Goal: Transaction & Acquisition: Purchase product/service

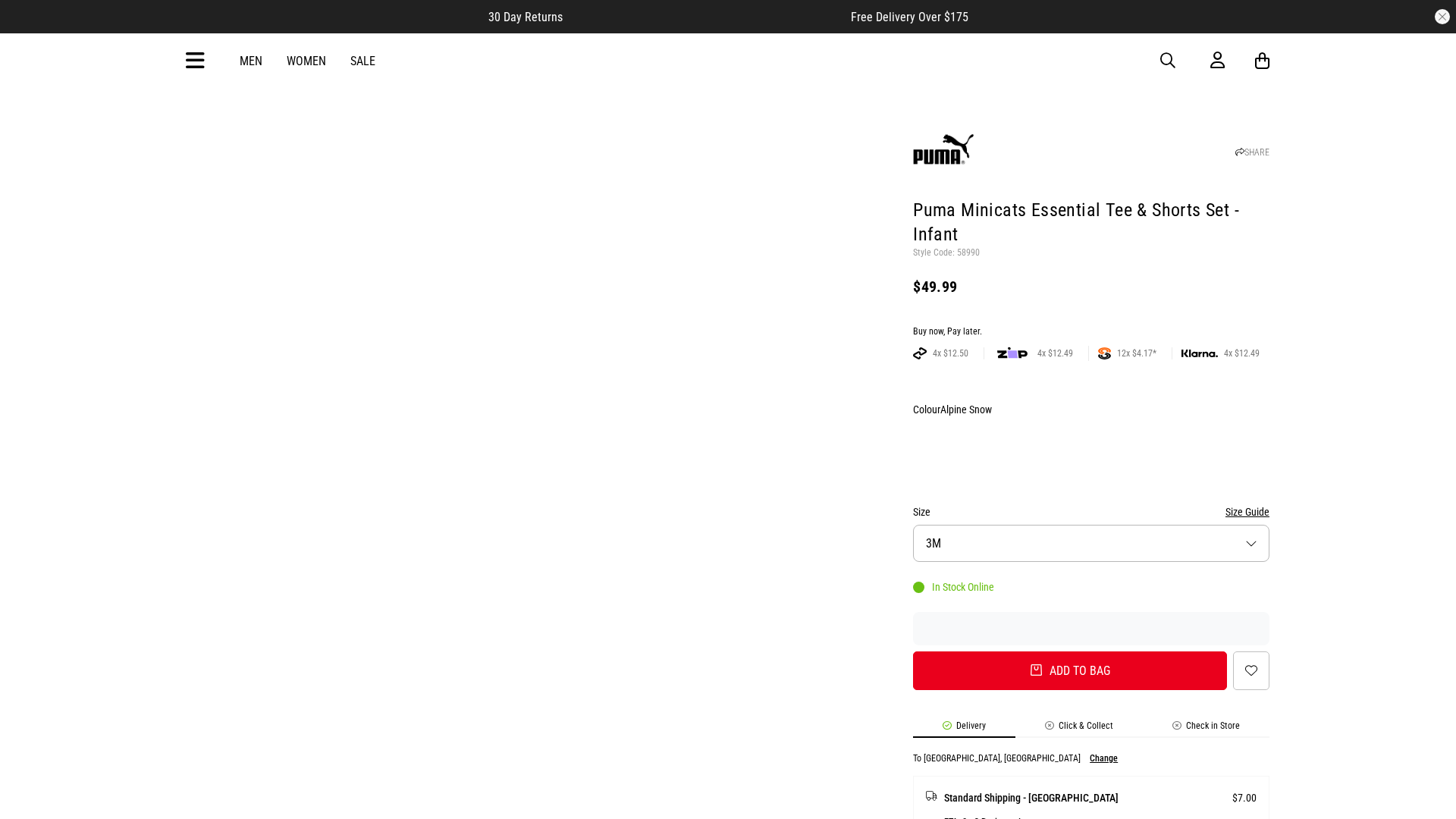
click at [1091, 326] on div "Buy now, Pay later." at bounding box center [1091, 332] width 356 height 12
click at [1070, 651] on button "Add to bag" at bounding box center [1064, 670] width 314 height 39
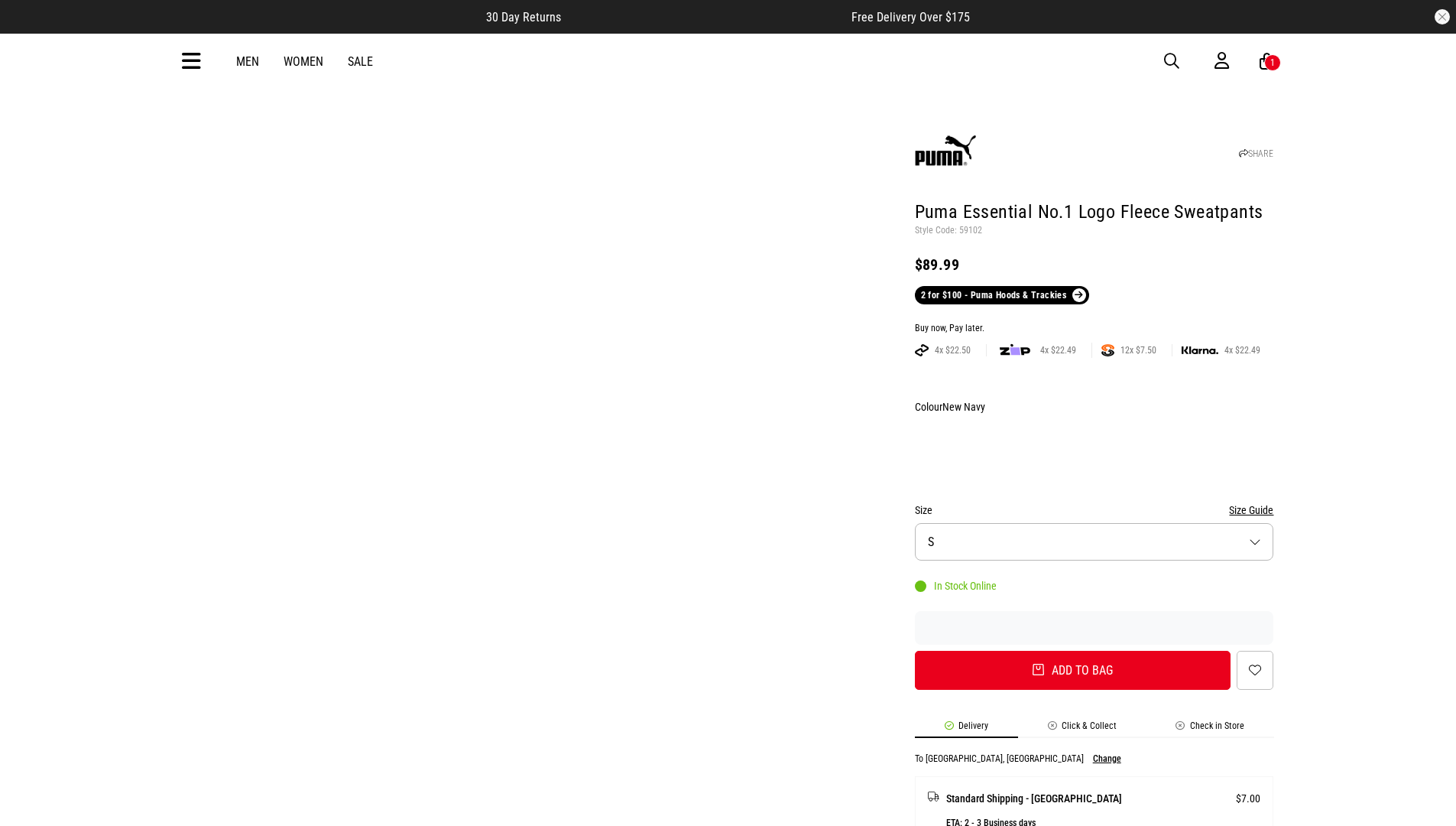
click at [1094, 323] on div "Buy now, Pay later." at bounding box center [1094, 328] width 359 height 12
click at [1072, 651] on button "Add to bag" at bounding box center [1072, 670] width 316 height 39
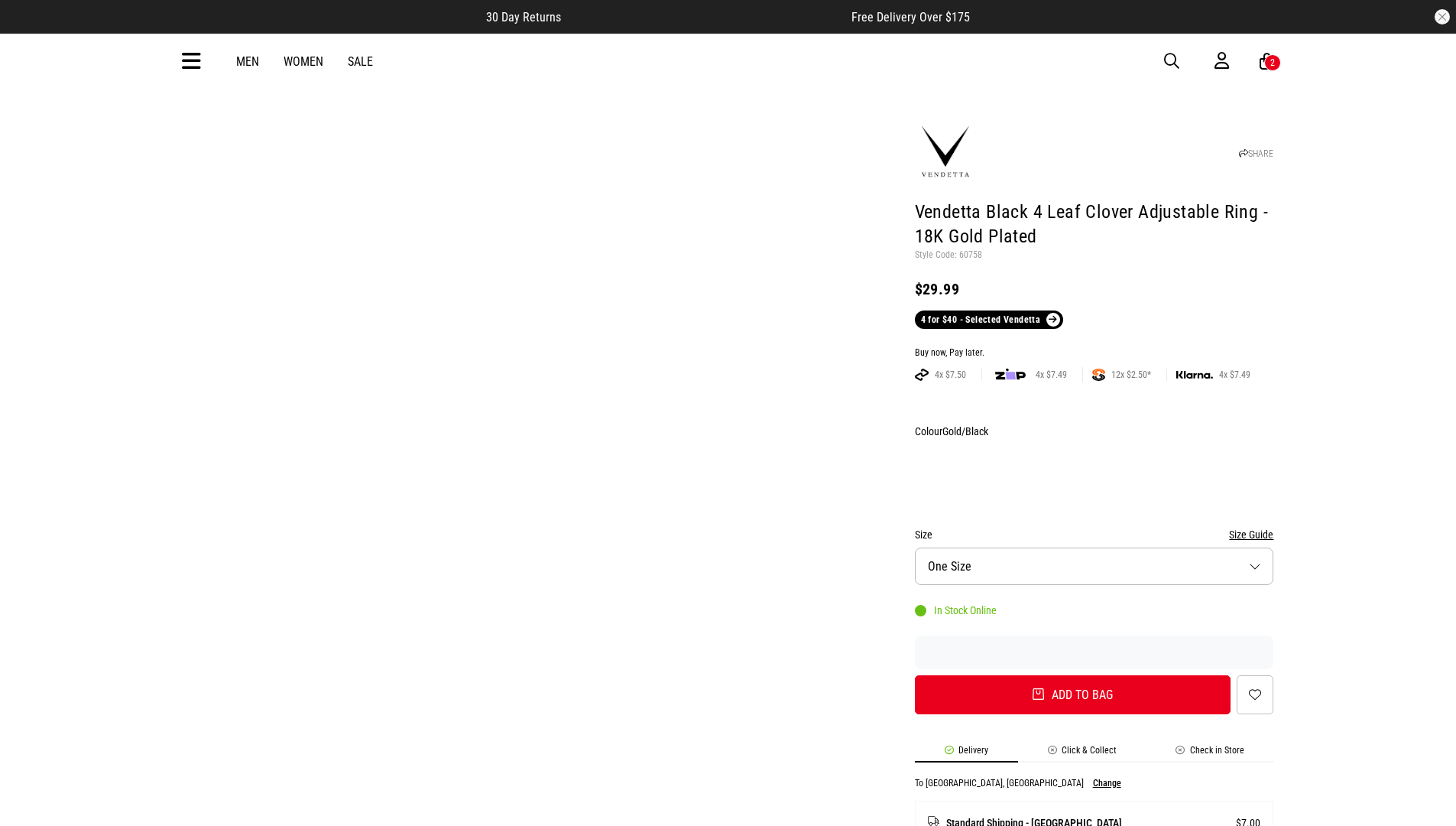
click at [1094, 347] on div "Buy now, Pay later." at bounding box center [1094, 353] width 359 height 12
click at [1072, 675] on button "Add to bag" at bounding box center [1072, 694] width 316 height 39
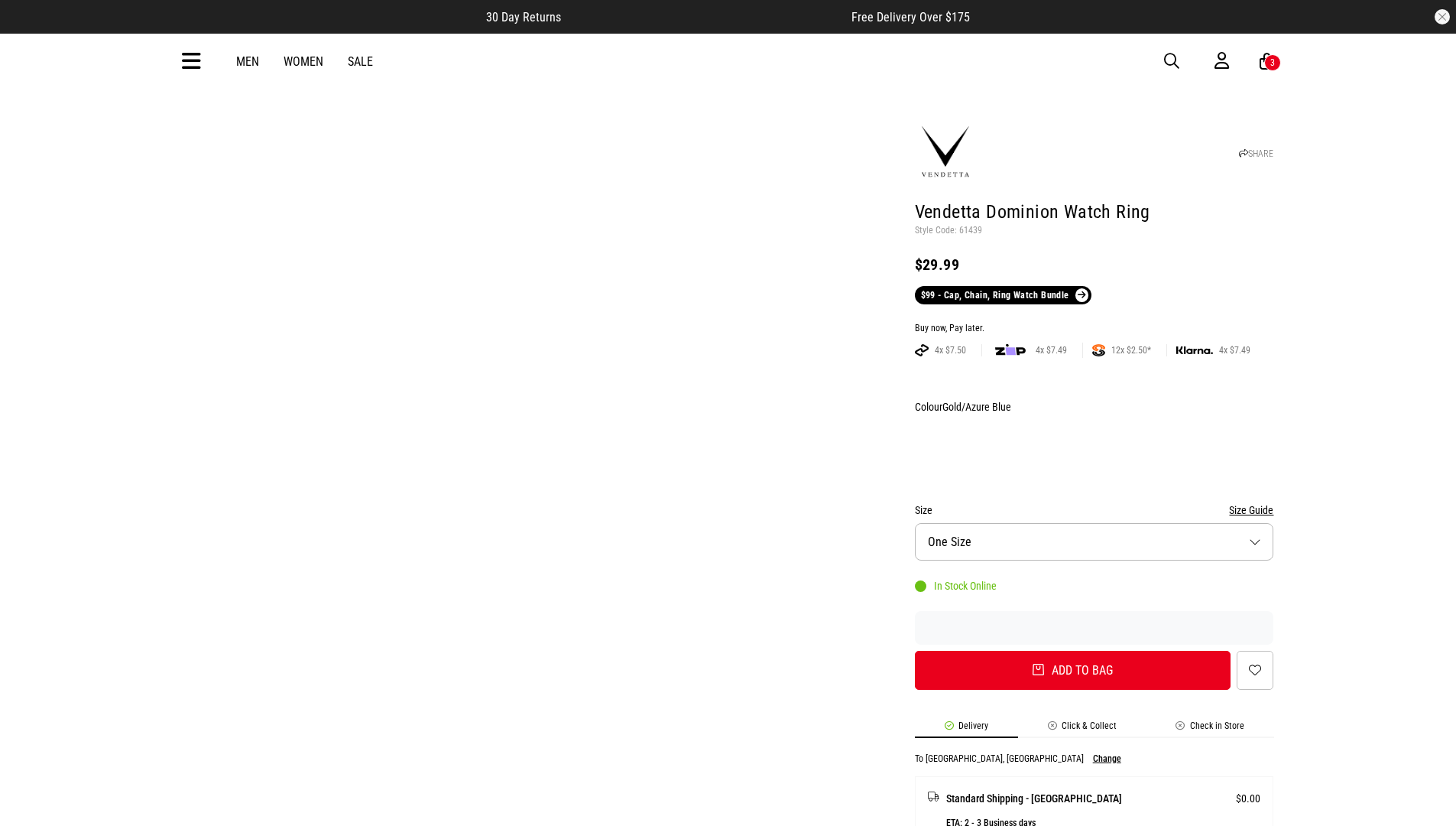
click at [1094, 323] on div "Buy now, Pay later." at bounding box center [1094, 328] width 359 height 12
click at [1072, 651] on button "Add to bag" at bounding box center [1072, 670] width 316 height 39
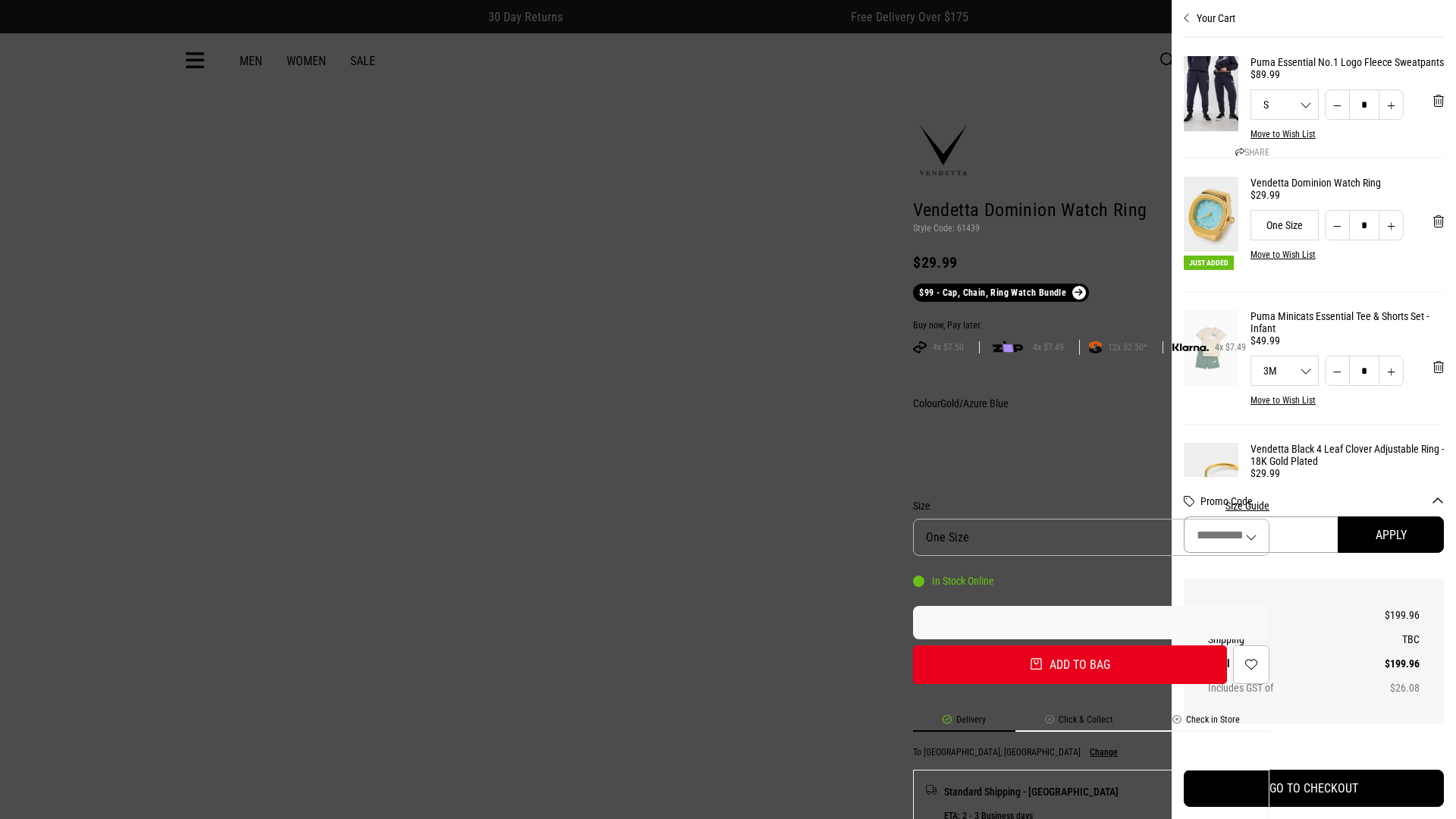
click at [1338, 534] on input "Promo Code" at bounding box center [1261, 534] width 154 height 37
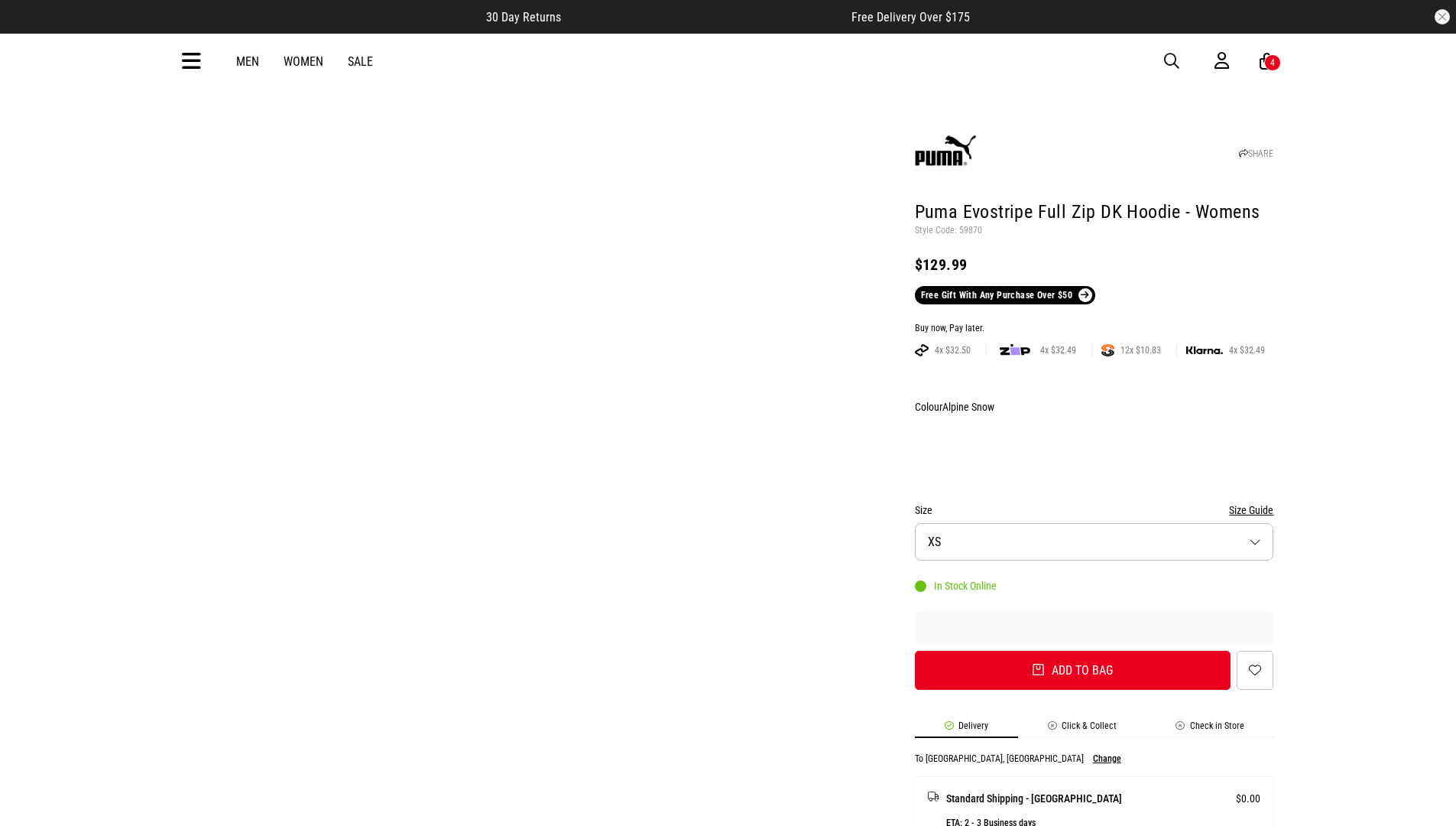
click at [1094, 323] on div "Buy now, Pay later." at bounding box center [1094, 328] width 359 height 12
click at [1072, 651] on button "Add to bag" at bounding box center [1072, 670] width 316 height 39
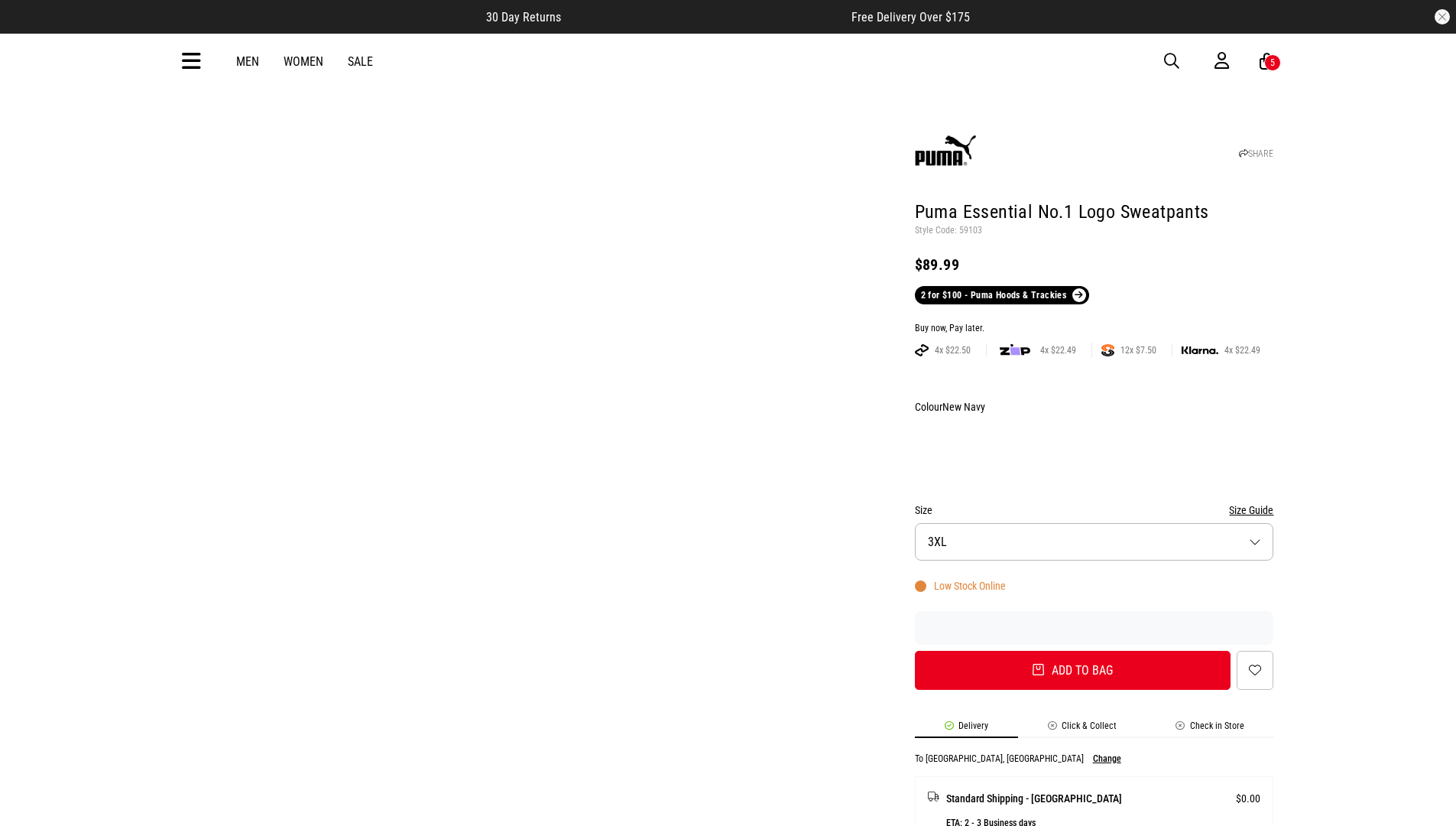
click at [1094, 323] on div "Buy now, Pay later." at bounding box center [1094, 328] width 359 height 12
click at [1072, 651] on button "Add to bag" at bounding box center [1072, 670] width 316 height 39
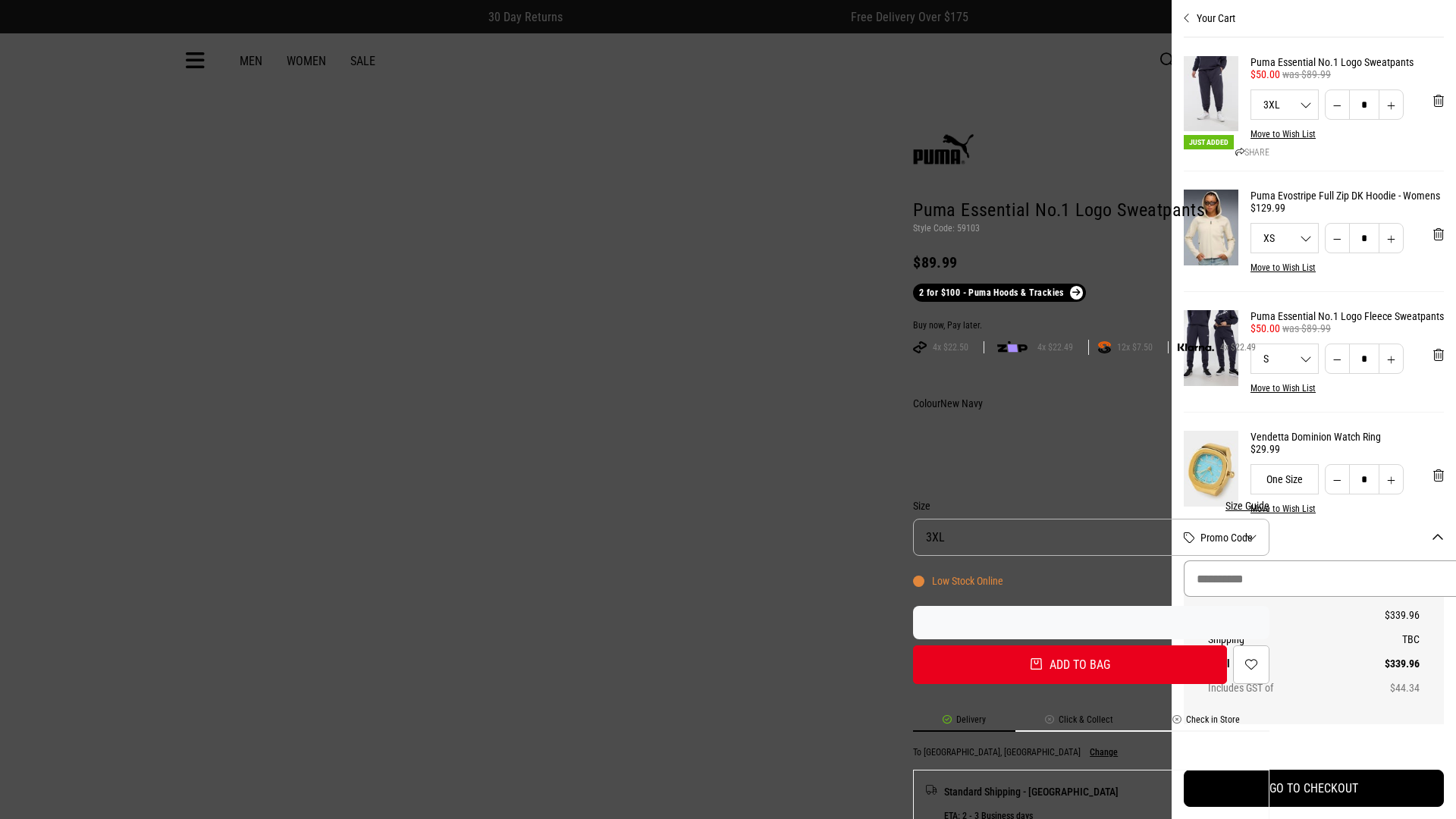
click at [1308, 579] on input "Promo Code" at bounding box center [1326, 579] width 284 height 37
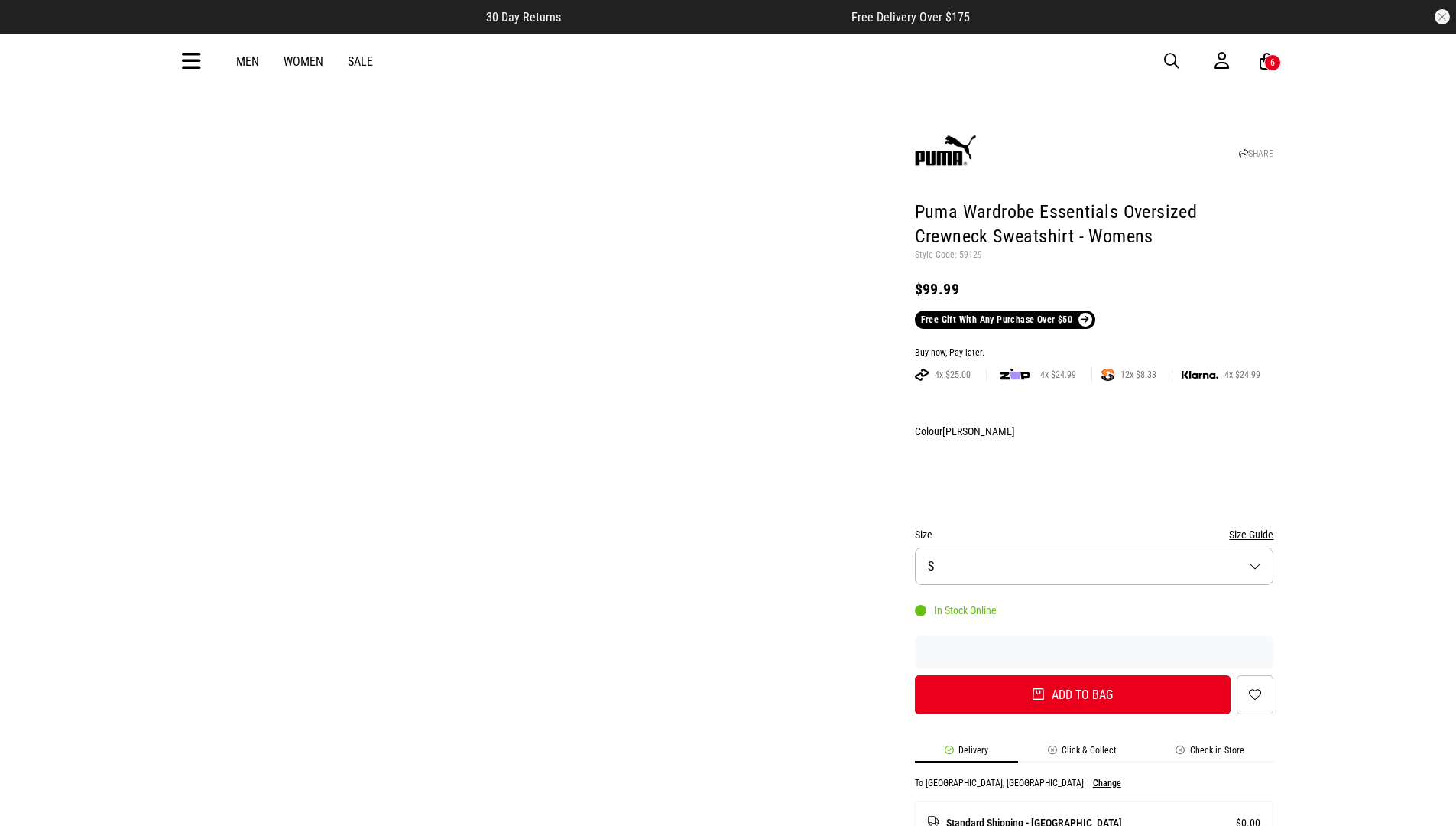
click at [1094, 347] on div "Buy now, Pay later." at bounding box center [1094, 353] width 359 height 12
click at [1072, 675] on button "Add to bag" at bounding box center [1072, 694] width 316 height 39
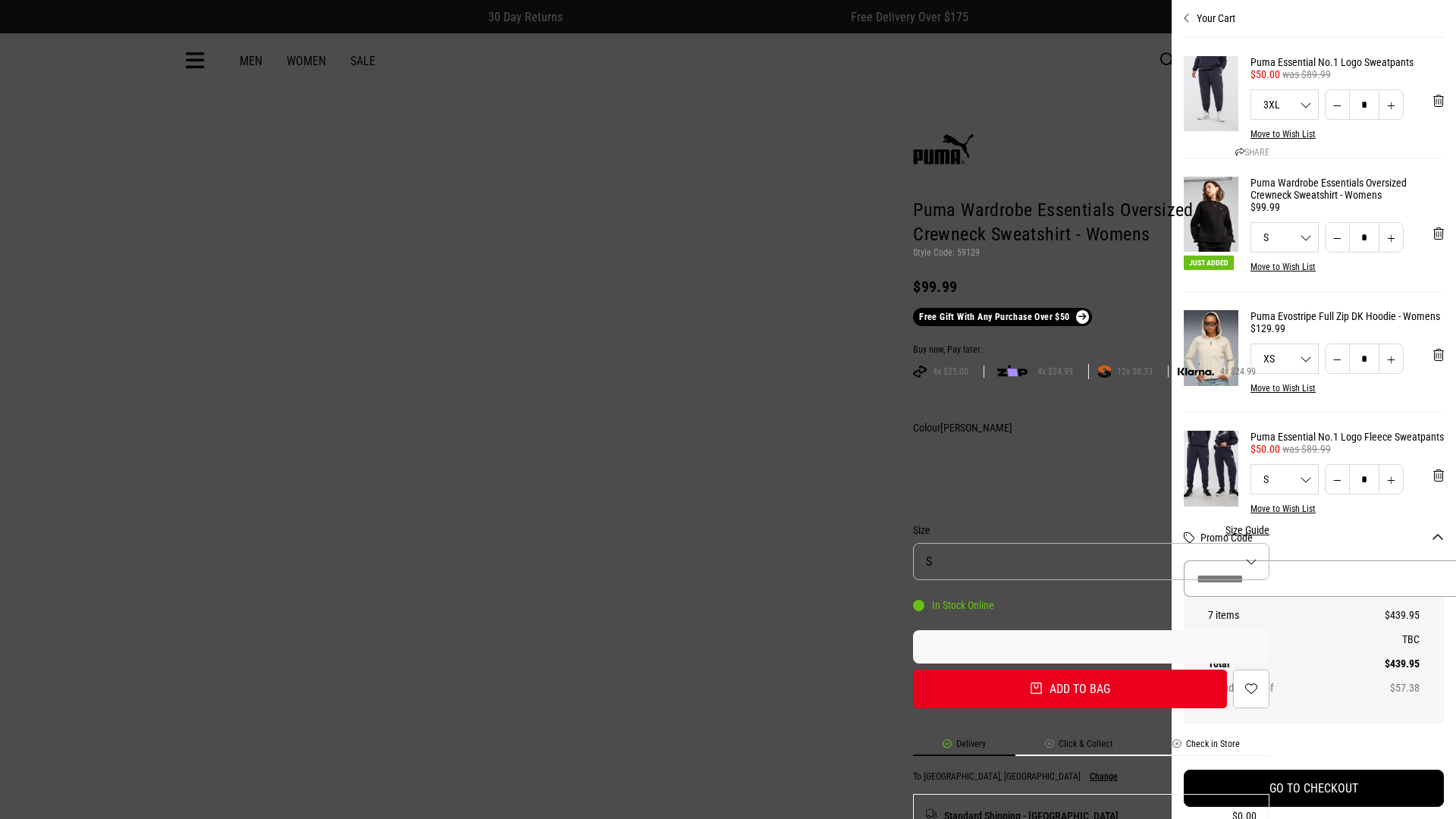
click at [1327, 579] on input "Promo Code" at bounding box center [1326, 579] width 284 height 37
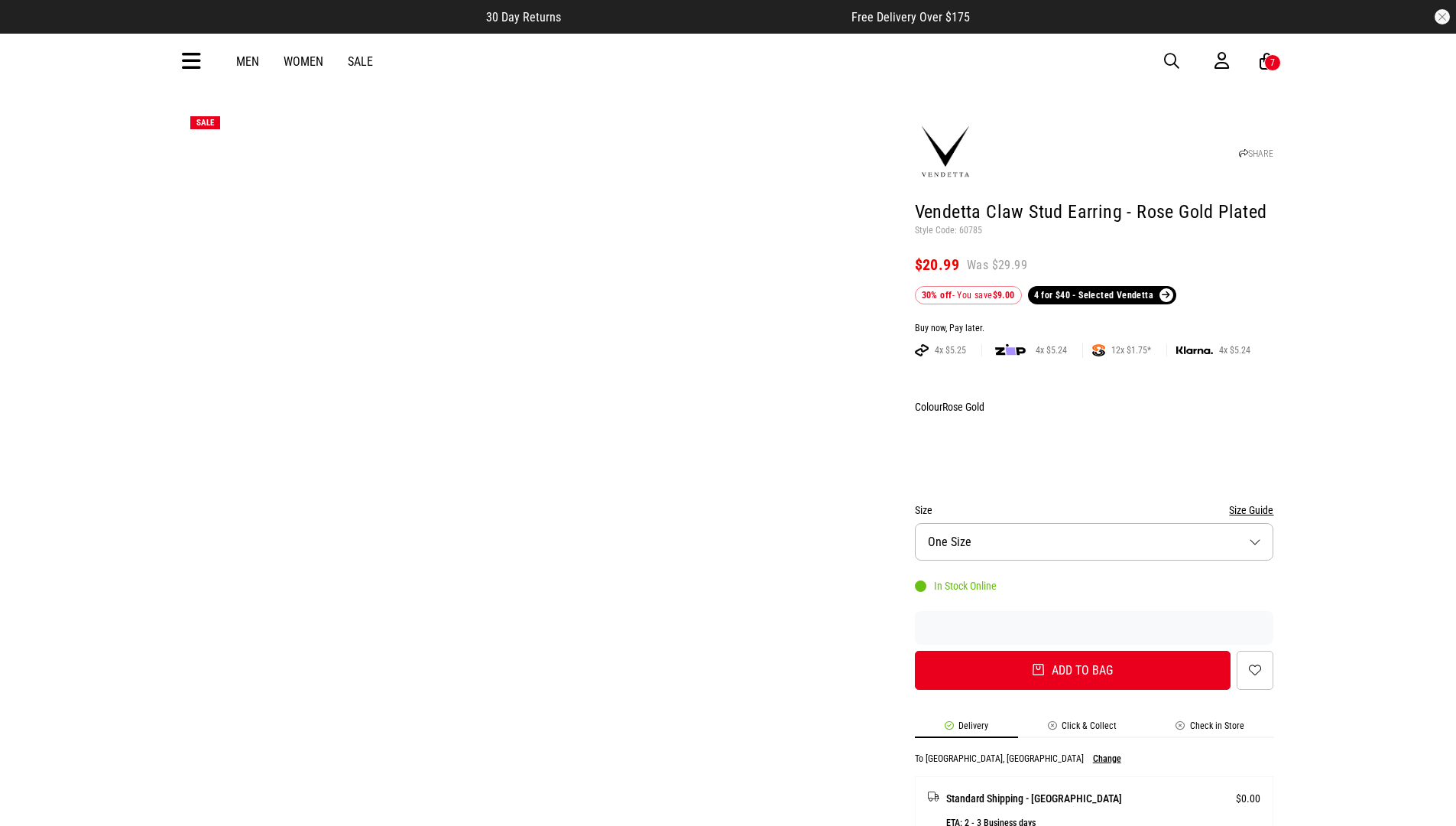
click at [1094, 323] on div "Buy now, Pay later." at bounding box center [1094, 328] width 359 height 12
click at [1072, 651] on button "Add to bag" at bounding box center [1072, 670] width 316 height 39
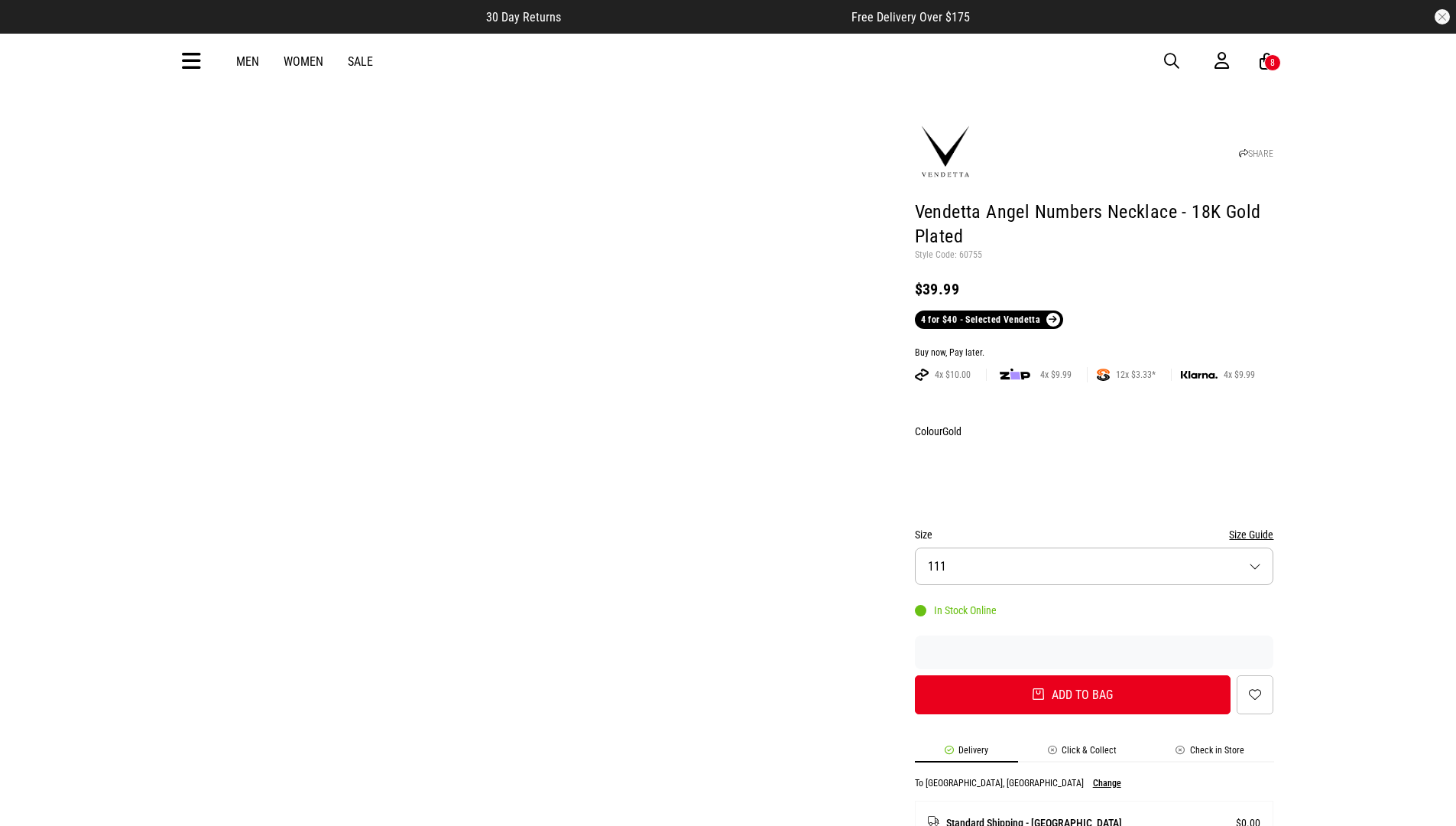
click at [1094, 347] on div "Buy now, Pay later." at bounding box center [1094, 353] width 359 height 12
click at [1072, 675] on button "Add to bag" at bounding box center [1072, 694] width 316 height 39
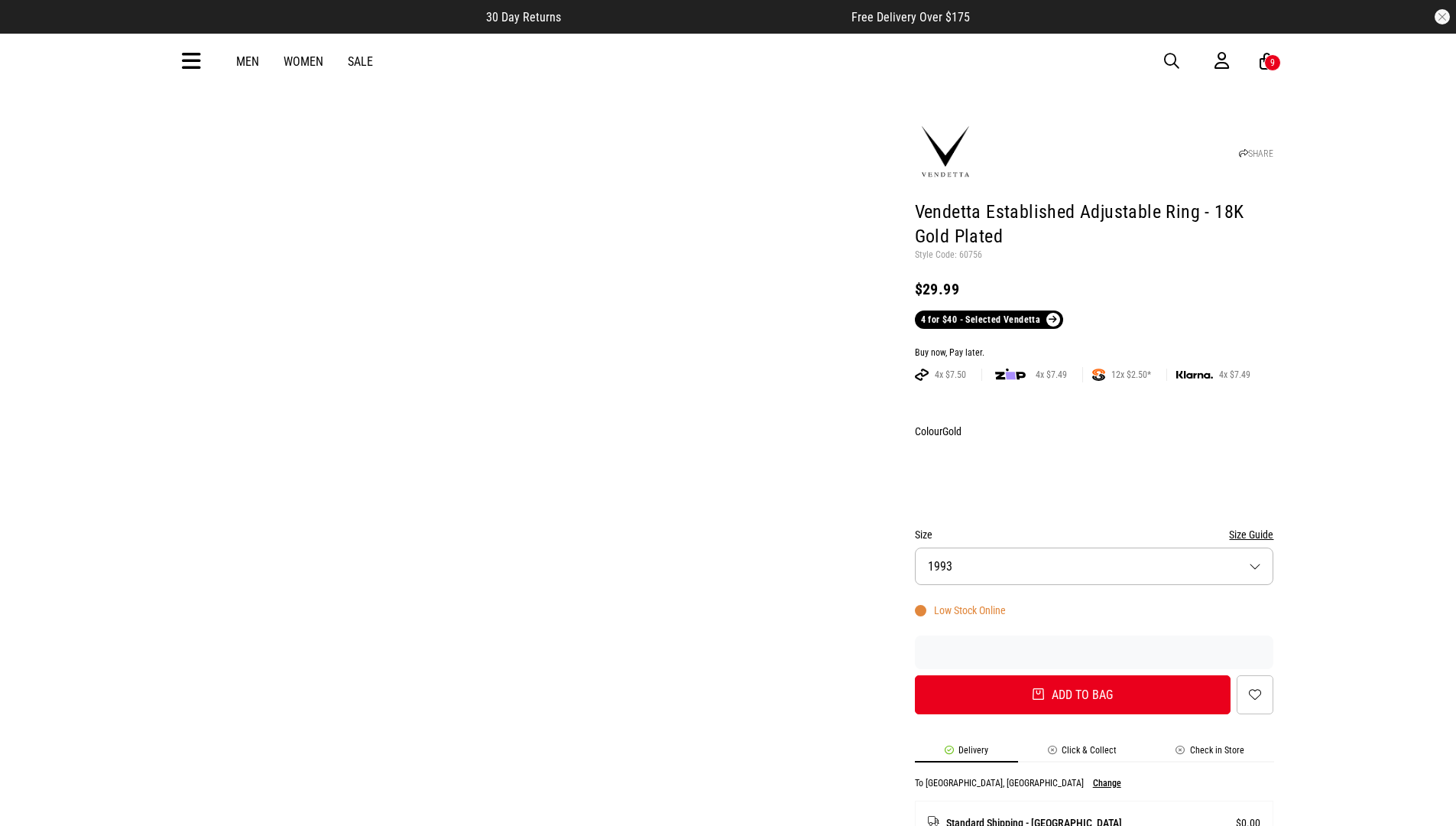
click at [1094, 347] on div "Buy now, Pay later." at bounding box center [1094, 353] width 359 height 12
click at [1072, 675] on button "Add to bag" at bounding box center [1072, 694] width 316 height 39
